Goal: Transaction & Acquisition: Purchase product/service

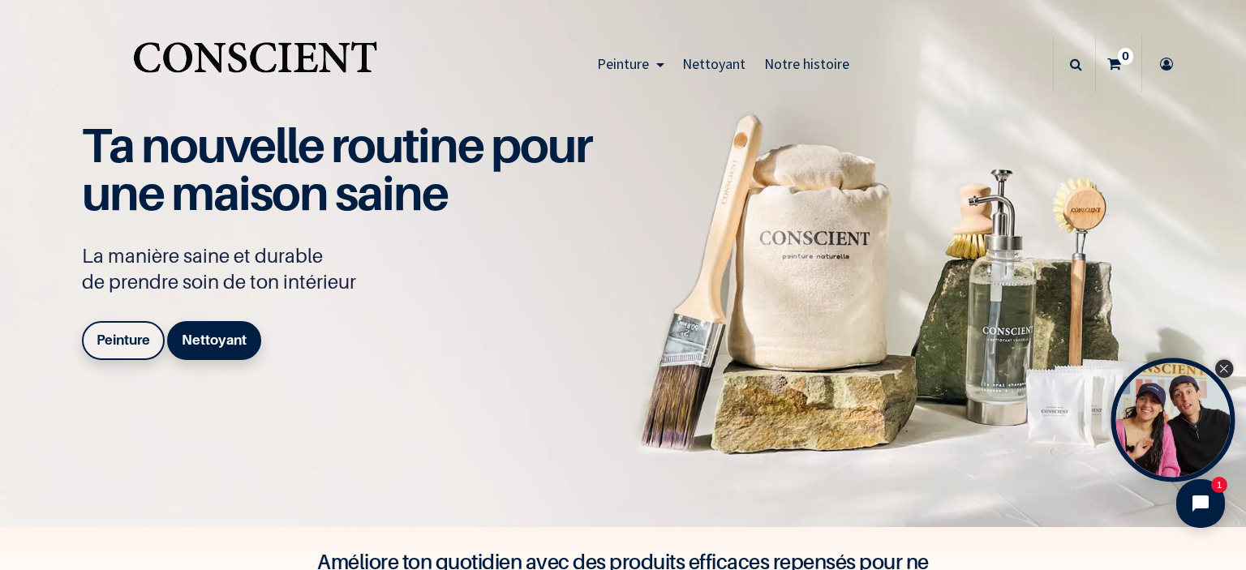
click at [1224, 372] on icon "Close Tolstoy widget" at bounding box center [1223, 369] width 9 height 8
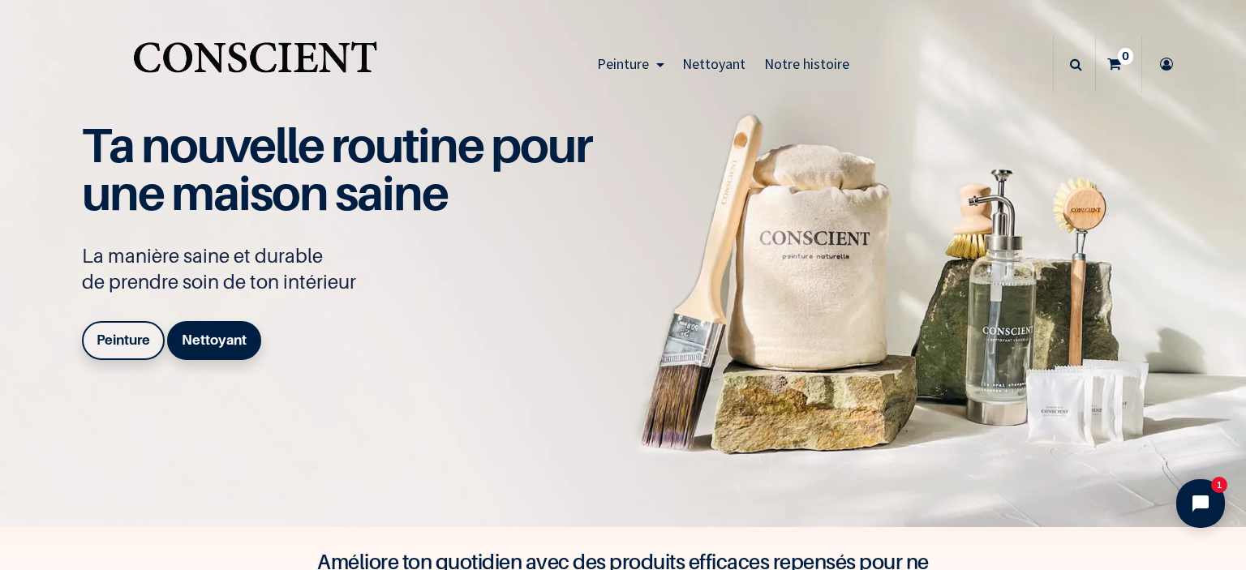
click at [130, 337] on b "Peinture" at bounding box center [124, 340] width 54 height 16
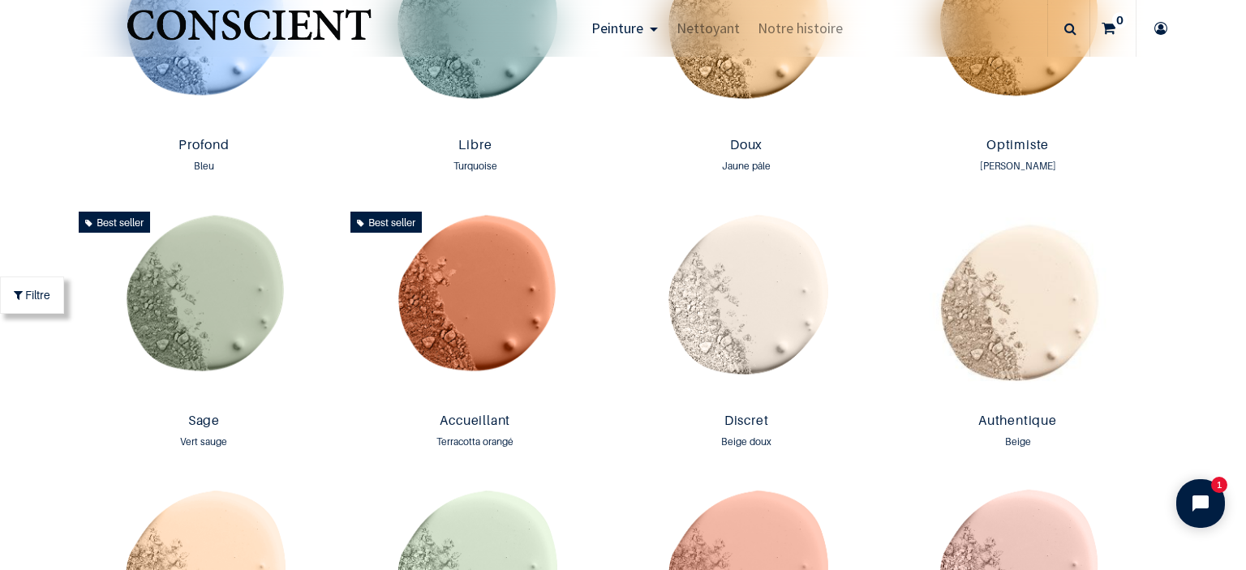
scroll to position [1008, 0]
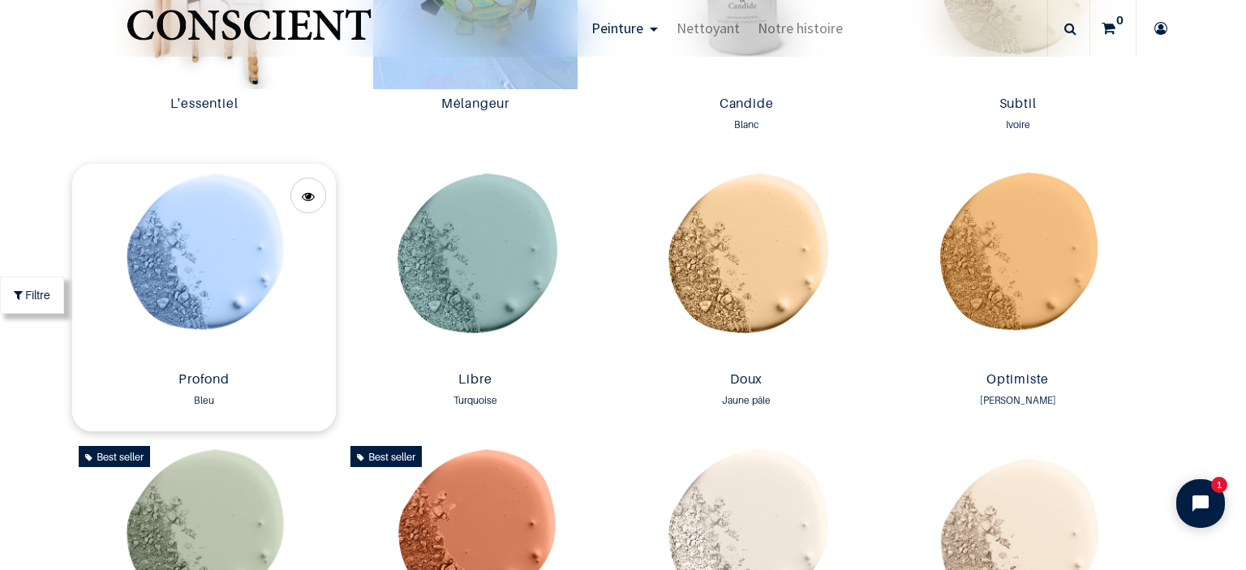
click at [244, 241] on img at bounding box center [203, 264] width 263 height 201
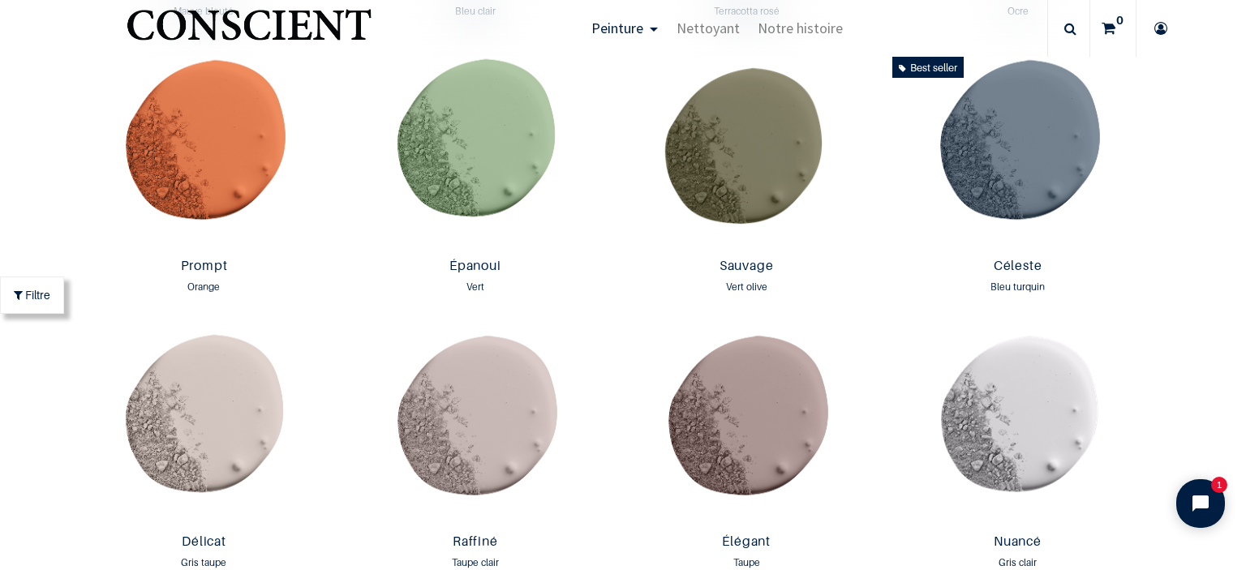
scroll to position [2184, 0]
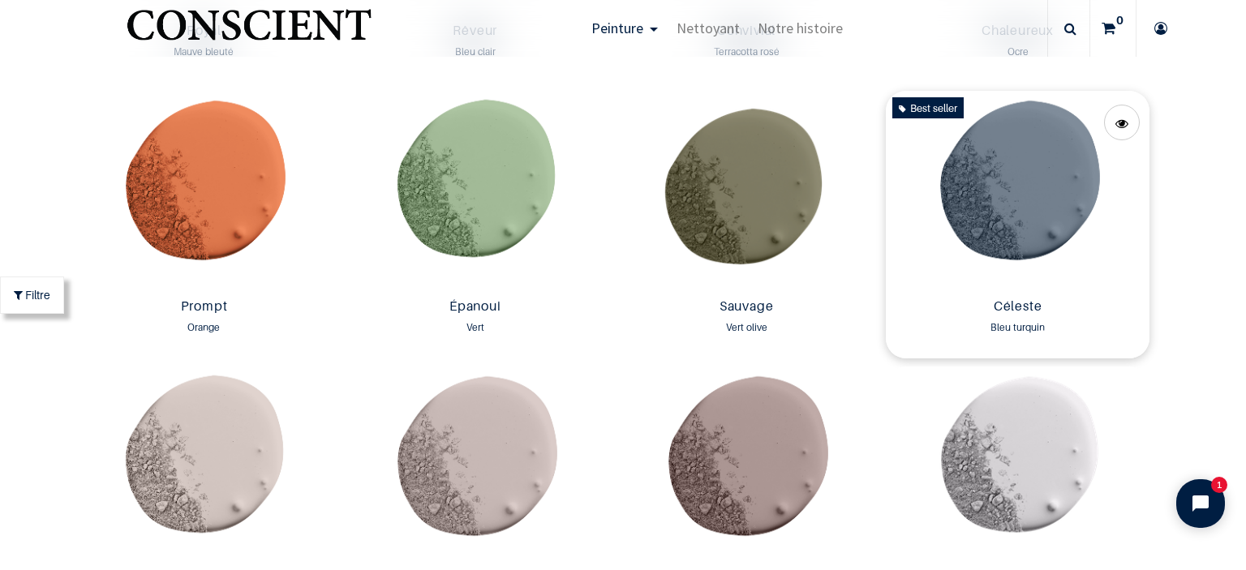
click at [1008, 221] on img at bounding box center [1017, 191] width 263 height 201
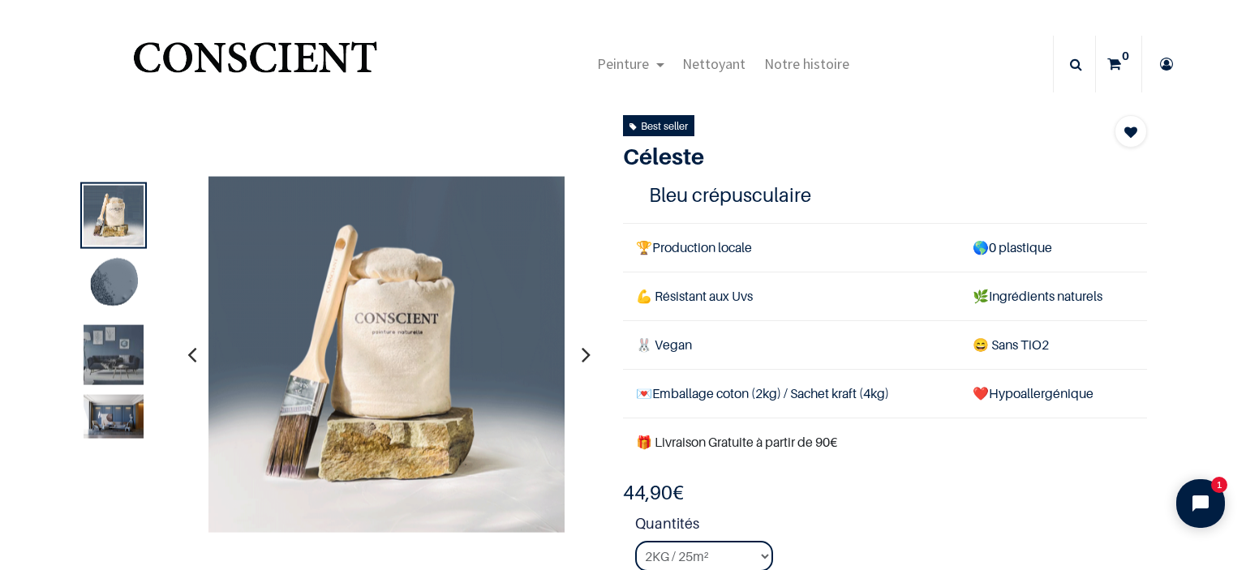
click at [1158, 65] on icon at bounding box center [1167, 64] width 26 height 57
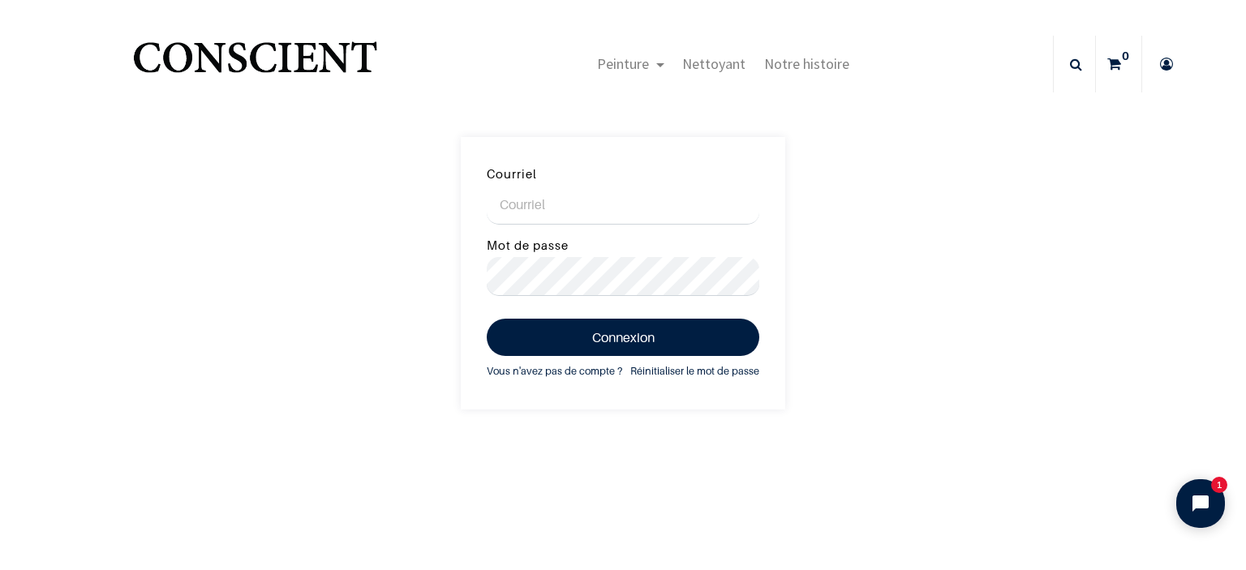
click at [495, 208] on input "Courriel" at bounding box center [623, 205] width 273 height 39
